Goal: Task Accomplishment & Management: Use online tool/utility

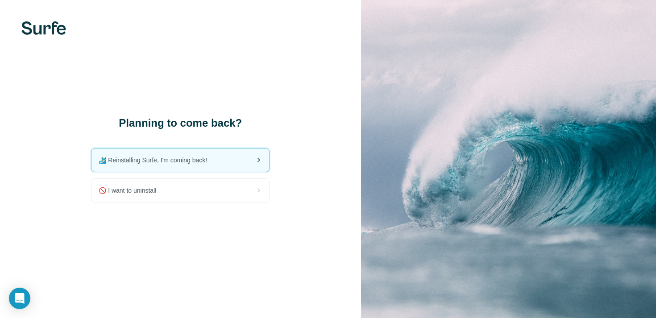
click at [140, 160] on span "🏄🏻‍♂️ Reinstalling Surfe, I'm coming back!" at bounding box center [157, 160] width 116 height 9
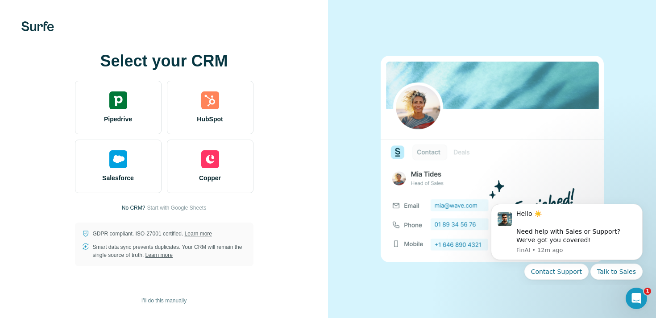
click at [157, 302] on span "I’ll do this manually" at bounding box center [164, 301] width 45 height 8
